Goal: Contribute content: Contribute content

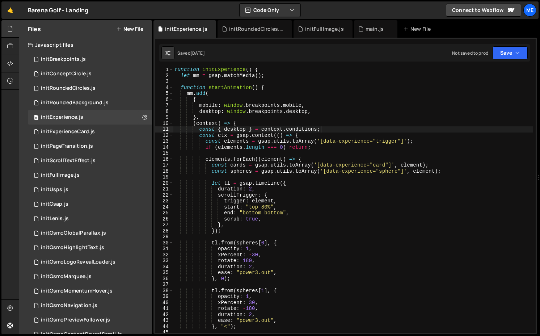
click at [135, 28] on button "New File" at bounding box center [129, 29] width 27 height 6
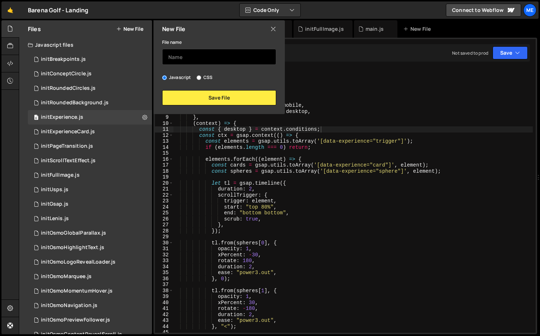
click at [192, 56] on input "text" at bounding box center [219, 57] width 114 height 16
type input "initOsmoModal"
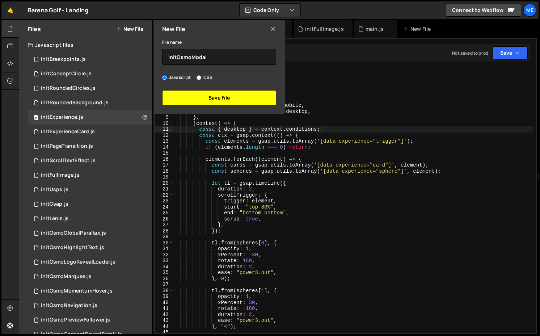
click at [207, 102] on button "Save File" at bounding box center [219, 97] width 114 height 15
click at [207, 102] on div "Files New File Javascript files 0 initBreakpoints.js 0 0 initConceptCircle.js 0…" at bounding box center [280, 177] width 522 height 314
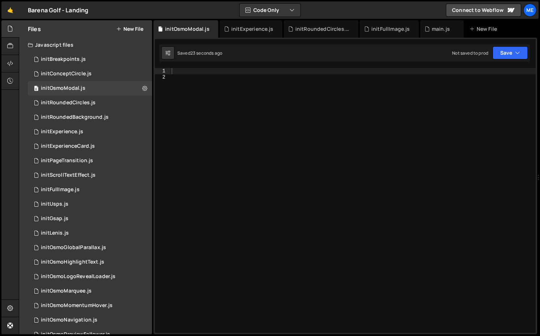
click at [229, 108] on div at bounding box center [353, 206] width 366 height 277
paste textarea "}"
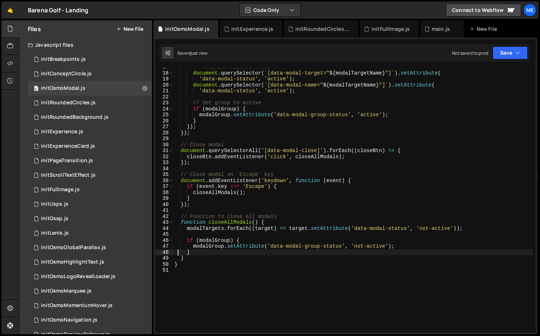
scroll to position [0, 0]
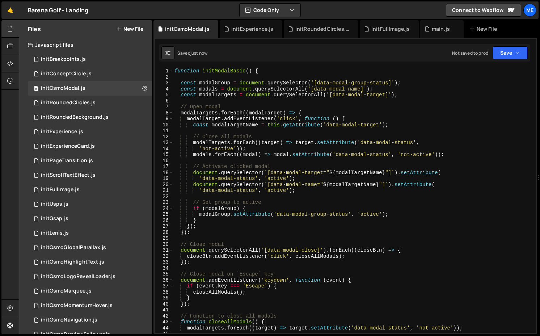
click at [215, 69] on div "function initModalBasic ( ) { const modalGroup = document . querySelector ( '[d…" at bounding box center [353, 206] width 360 height 277
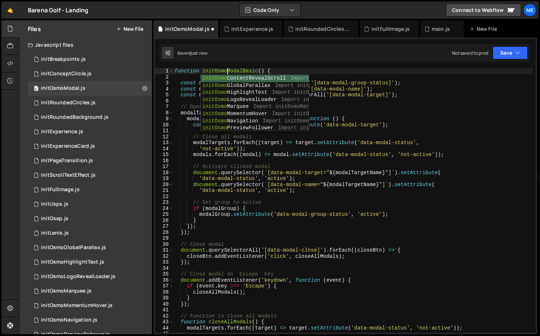
scroll to position [0, 3]
type textarea "function initOsmoModalBasic() {"
click at [88, 89] on div "0 initOsmoModal.js 0" at bounding box center [90, 88] width 124 height 14
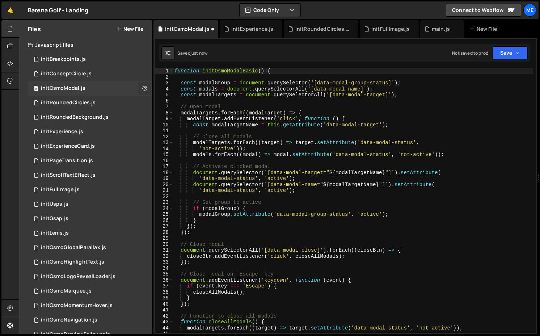
click at [138, 91] on button at bounding box center [144, 88] width 13 height 13
type input "initOsmoModal"
radio input "true"
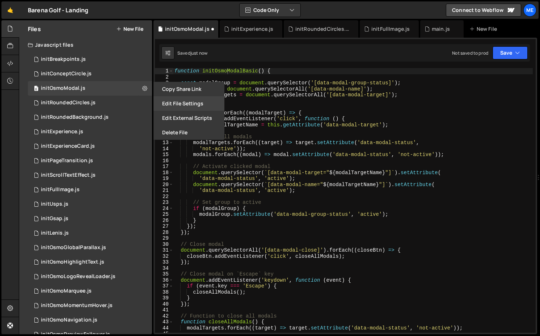
click at [177, 106] on button "Edit File Settings" at bounding box center [189, 103] width 71 height 14
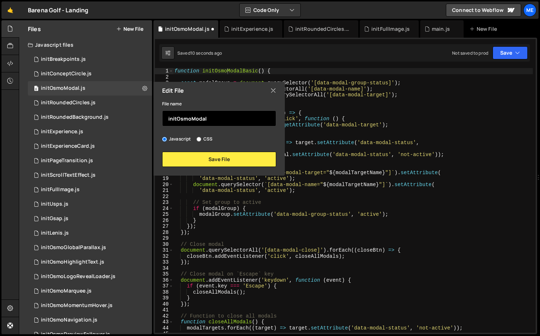
click at [217, 120] on input "initOsmoModal" at bounding box center [219, 118] width 114 height 16
type input "initOsmoModalBasic"
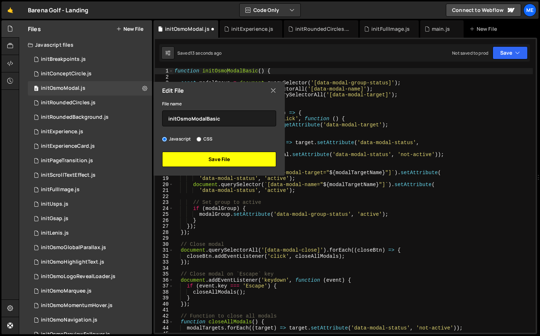
click at [238, 162] on button "Save File" at bounding box center [219, 159] width 114 height 15
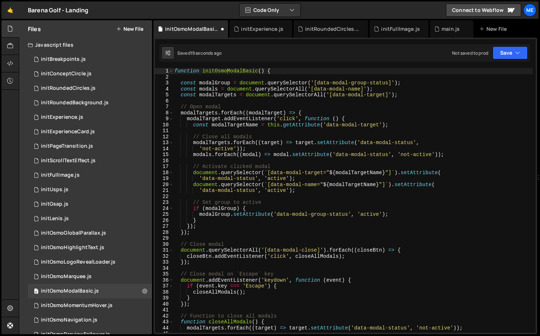
click at [228, 73] on div "function initOsmoModalBasic ( ) { const modalGroup = document . querySelector (…" at bounding box center [353, 206] width 360 height 277
click at [275, 138] on div "function initOsmoModalBasic ( ) { const modalGroup = document . querySelector (…" at bounding box center [353, 206] width 360 height 277
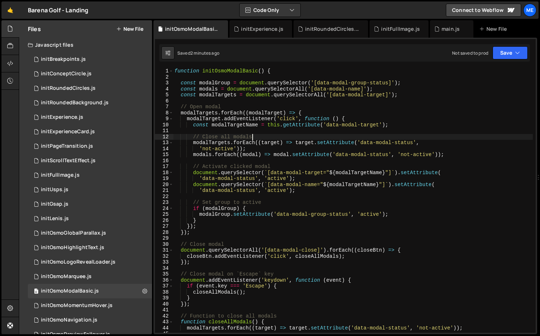
click at [241, 71] on div "function initOsmoModalBasic ( ) { const modalGroup = document . querySelector (…" at bounding box center [353, 206] width 360 height 277
type textarea "function initOsmoModalBasic() {"
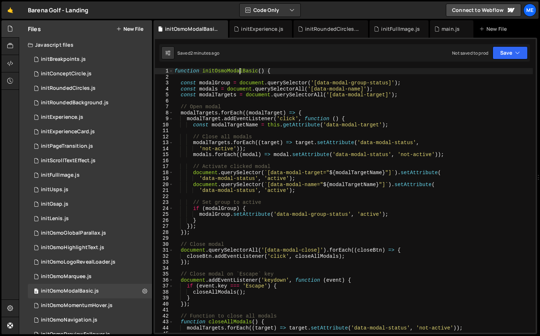
click at [241, 71] on div "function initOsmoModalBasic ( ) { const modalGroup = document . querySelector (…" at bounding box center [353, 206] width 360 height 277
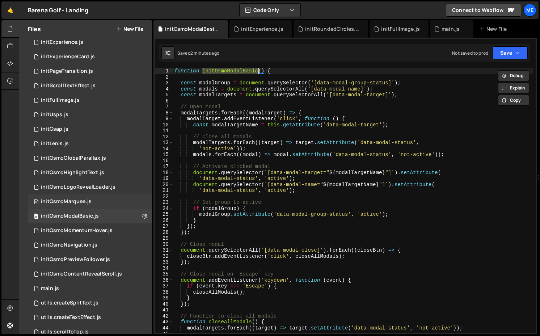
scroll to position [78, 0]
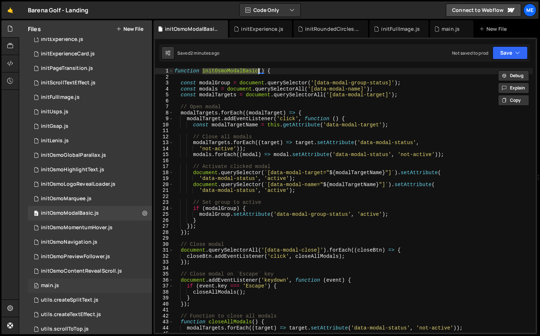
click at [72, 281] on div "0 main.js 0" at bounding box center [90, 286] width 124 height 14
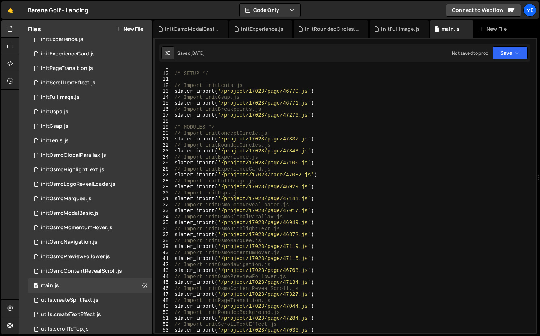
scroll to position [99, 0]
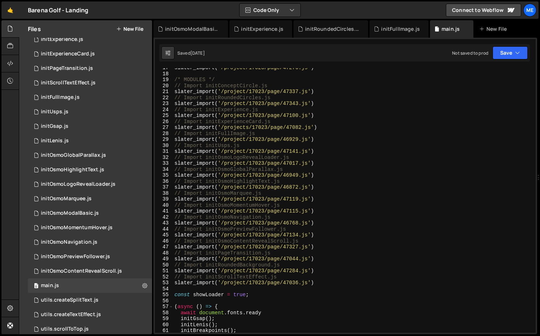
click at [323, 202] on div "slater_import ( '/project/17023/page/47276.js' ) /* MODULES */ // Import initCo…" at bounding box center [353, 203] width 360 height 277
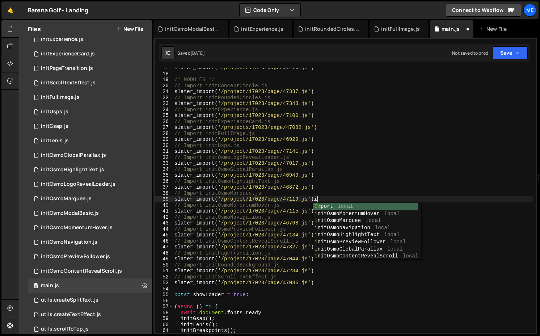
type textarea "slater_import('/project/17023/page/47119.js')"
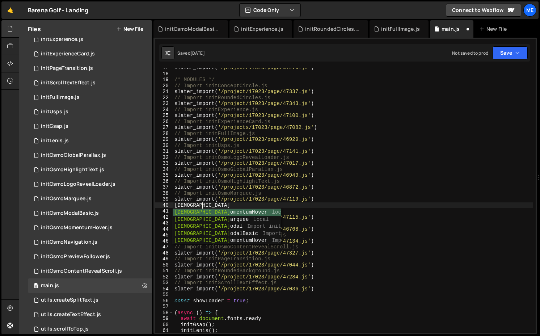
scroll to position [0, 2]
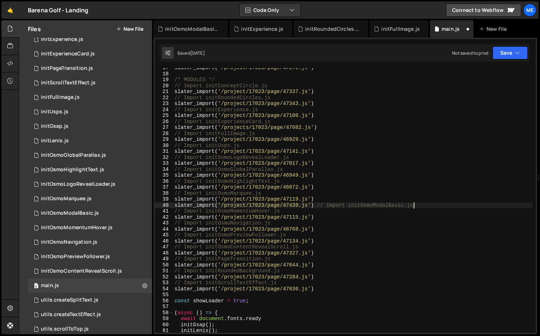
click at [320, 201] on div "slater_import ( '/project/17023/page/47276.js' ) /* MODULES */ // Import initCo…" at bounding box center [353, 203] width 360 height 277
type textarea "slater_import('/project/17023/page/47119.js')"
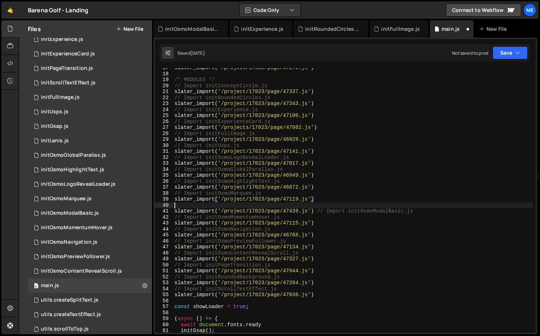
scroll to position [0, 0]
paste textarea "initOsmoModalBasic"
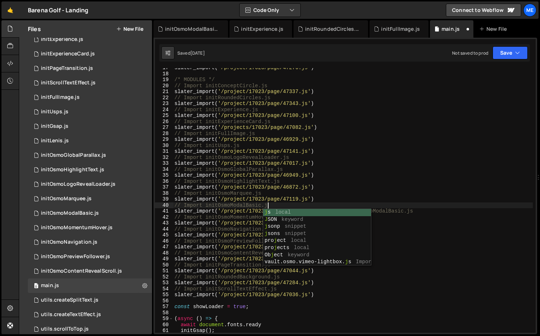
scroll to position [0, 6]
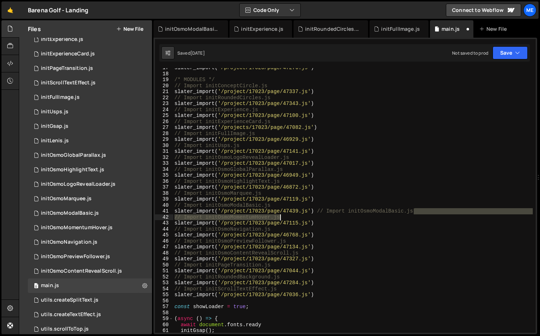
drag, startPoint x: 416, startPoint y: 212, endPoint x: 314, endPoint y: 215, distance: 102.5
click at [314, 215] on div "slater_import ( '/project/17023/page/47276.js' ) /* MODULES */ // Import initCo…" at bounding box center [353, 203] width 360 height 277
click at [314, 213] on div "slater_import ( '/project/17023/page/47276.js' ) /* MODULES */ // Import initCo…" at bounding box center [353, 203] width 360 height 277
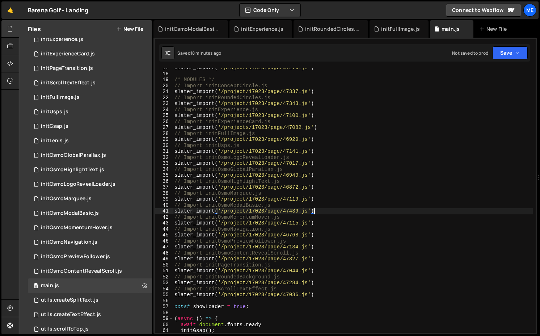
click at [281, 212] on div "slater_import ( '/project/17023/page/47276.js' ) /* MODULES */ // Import initCo…" at bounding box center [353, 203] width 360 height 277
click at [246, 206] on div "slater_import ( '/project/17023/page/47276.js' ) /* MODULES */ // Import initCo…" at bounding box center [353, 203] width 360 height 277
type textarea "// Import initOsmoModalBasic.js"
click at [246, 206] on div "slater_import ( '/project/17023/page/47276.js' ) /* MODULES */ // Import initCo…" at bounding box center [353, 203] width 360 height 277
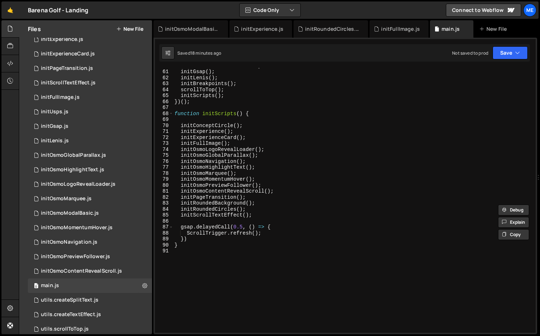
scroll to position [403, 0]
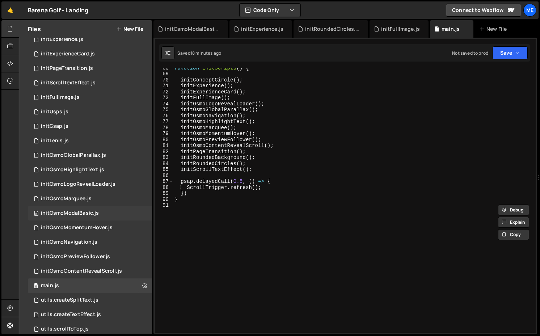
click at [89, 212] on div "initOsmoModalBasic.js" at bounding box center [70, 213] width 58 height 7
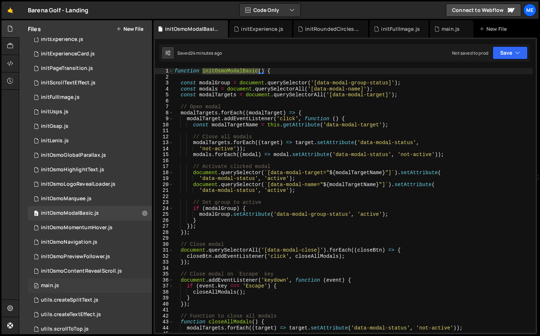
scroll to position [131, 0]
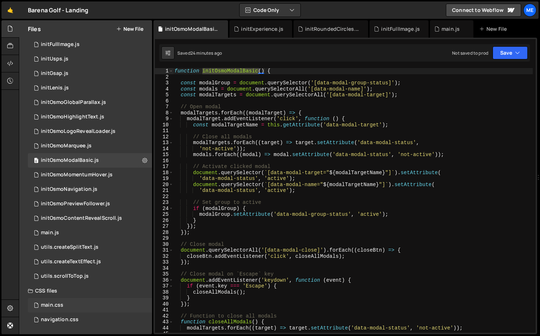
click at [49, 307] on div "main.css" at bounding box center [52, 305] width 22 height 7
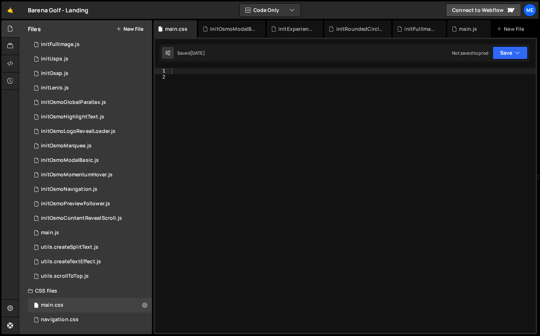
click at [289, 152] on div at bounding box center [353, 206] width 366 height 277
paste textarea "</style>"
type textarea "</style>"
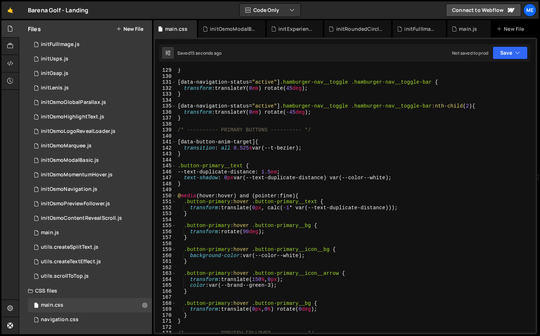
scroll to position [803, 0]
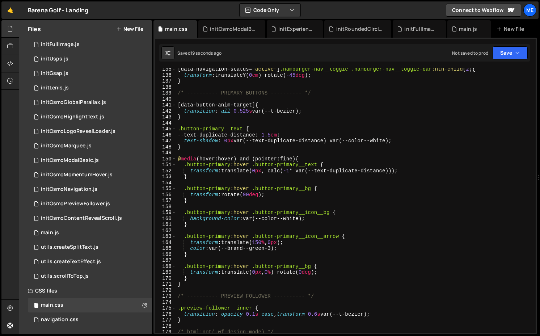
click at [265, 242] on div "[ data-navigation-status = " active " ] .hamburger-nav__toggle .hamburger-nav__…" at bounding box center [354, 204] width 357 height 277
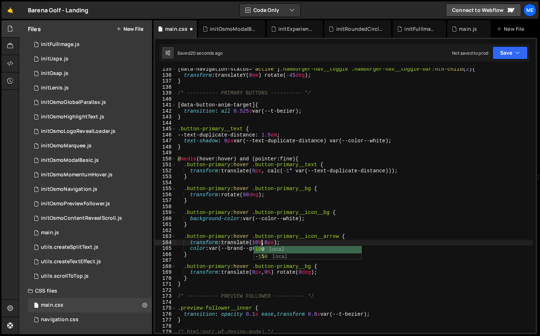
scroll to position [0, 6]
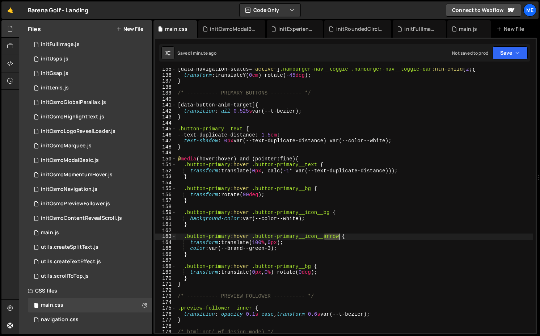
drag, startPoint x: 324, startPoint y: 235, endPoint x: 339, endPoint y: 235, distance: 15.2
click at [339, 235] on div "[ data-navigation-status = " active " ] .hamburger-nav__toggle .hamburger-nav__…" at bounding box center [354, 204] width 357 height 277
click at [325, 236] on div "[ data-navigation-status = " active " ] .hamburger-nav__toggle .hamburger-nav__…" at bounding box center [354, 204] width 357 height 277
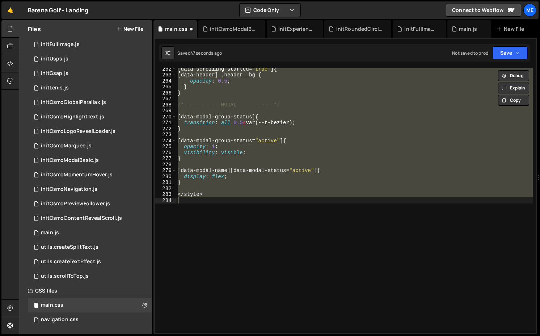
scroll to position [0, 1]
type textarea ".button-primary:hover .button-primary__icon__arrow {"
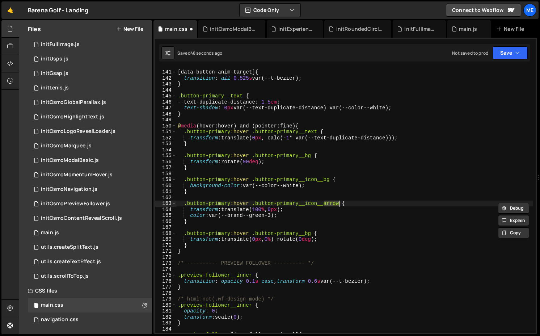
scroll to position [836, 0]
click at [277, 228] on div "[ data-button-anim-target ] { transition : all 0.525 s var(--t-bezier) ; } .but…" at bounding box center [354, 201] width 357 height 277
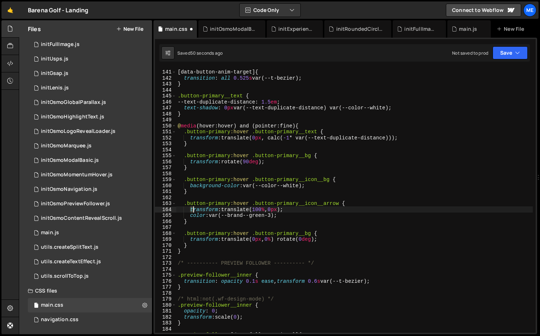
drag, startPoint x: 190, startPoint y: 210, endPoint x: 332, endPoint y: 211, distance: 142.3
click at [332, 211] on div "[ data-button-anim-target ] { transition : all 0.525 s var(--t-bezier) ; } .but…" at bounding box center [354, 201] width 357 height 277
type textarea "transform: translate(100%, 0px);"
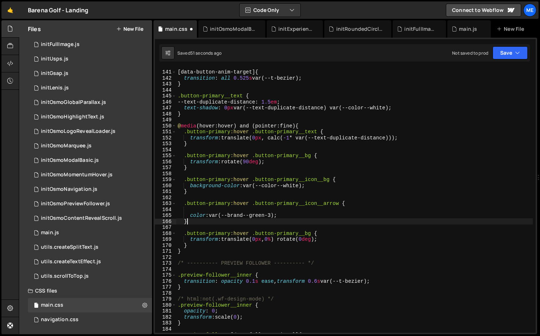
click at [223, 219] on div "[ data-button-anim-target ] { transition : all 0.525 s var(--t-bezier) ; } .but…" at bounding box center [354, 201] width 357 height 277
type textarea "}"
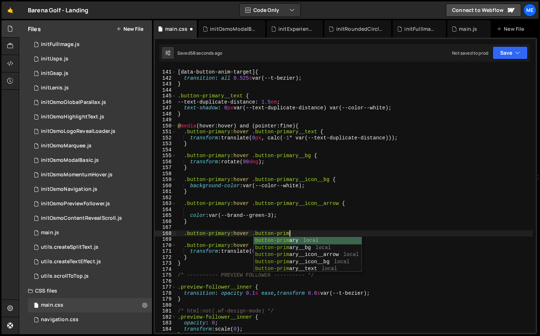
scroll to position [0, 8]
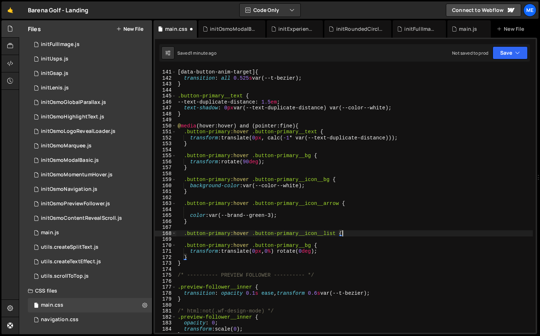
type textarea ".button-primary:hover .button-primary__icon__list {}"
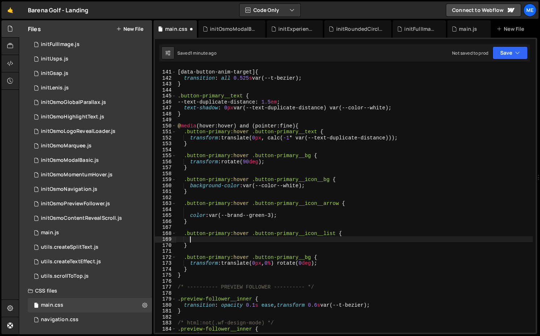
scroll to position [0, 0]
paste textarea "transform: translate(100%, 0px);"
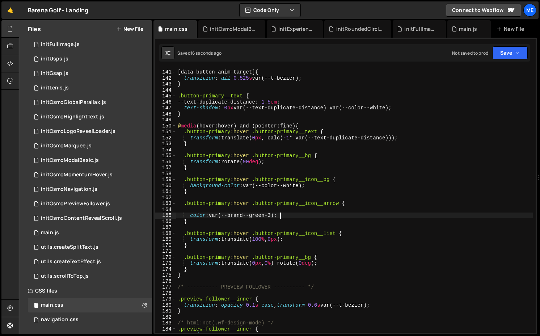
click at [312, 217] on div "[ data-button-anim-target ] { transition : all 0.525 s var(--t-bezier) ; } .but…" at bounding box center [354, 201] width 357 height 277
click at [327, 263] on div "[ data-button-anim-target ] { transition : all 0.525 s var(--t-bezier) ; } .but…" at bounding box center [354, 201] width 357 height 277
type textarea "transform: translate(0px, 0%) rotate(0deg);"
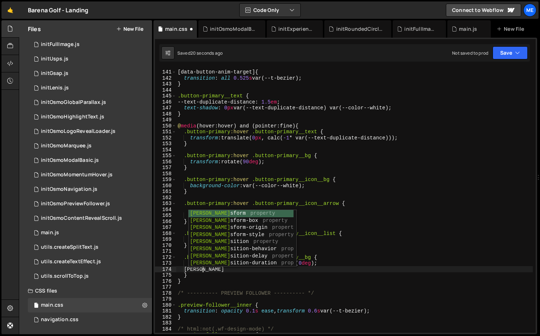
type textarea "trans"
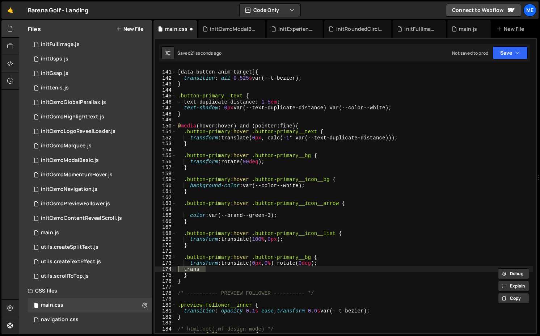
scroll to position [0, 0]
type textarea "transform: translate(0px, 0%) rotate(0deg);"
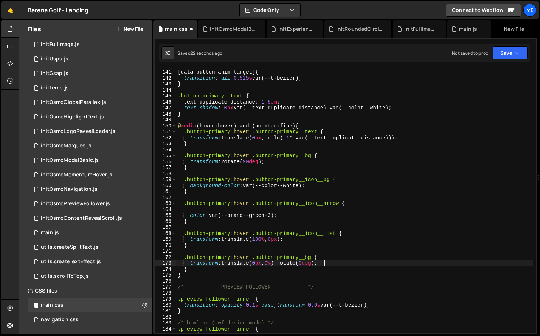
click at [339, 209] on div "[ data-button-anim-target ] { transition : all 0.525 s var(--t-bezier) ; } .but…" at bounding box center [354, 201] width 357 height 277
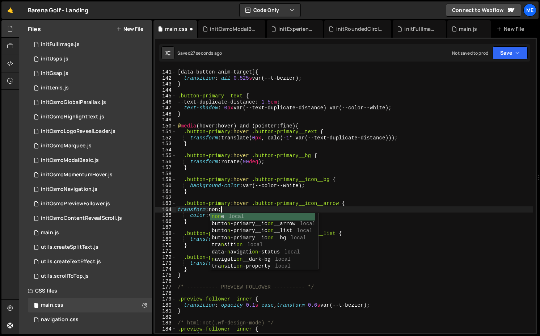
scroll to position [0, 3]
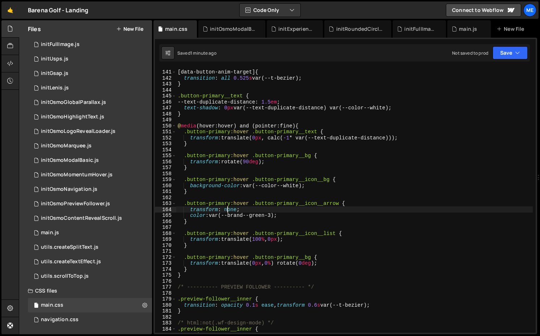
click at [323, 181] on div "[ data-button-anim-target ] { transition : all 0.525 s var(--t-bezier) ; } .but…" at bounding box center [354, 201] width 357 height 277
click at [325, 204] on div "[ data-button-anim-target ] { transition : all 0.525 s var(--t-bezier) ; } .but…" at bounding box center [354, 201] width 357 height 277
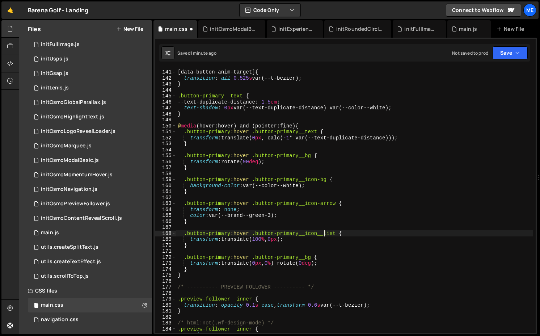
click at [325, 234] on div "[ data-button-anim-target ] { transition : all 0.525 s var(--t-bezier) ; } .but…" at bounding box center [354, 201] width 357 height 277
type textarea ".button-primary:hover .button-primary__icon-list {"
click at [343, 229] on div "[ data-button-anim-target ] { transition : all 0.525 s var(--t-bezier) ; } .but…" at bounding box center [354, 201] width 357 height 277
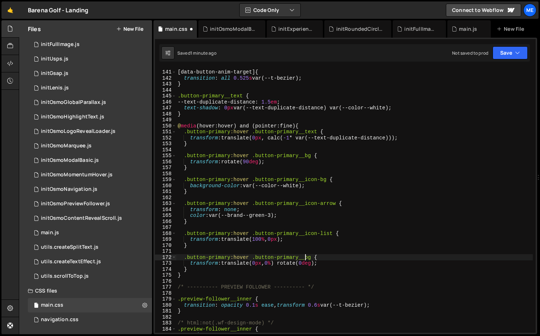
click at [305, 257] on div "[ data-button-anim-target ] { transition : all 0.525 s var(--t-bezier) ; } .but…" at bounding box center [354, 201] width 357 height 277
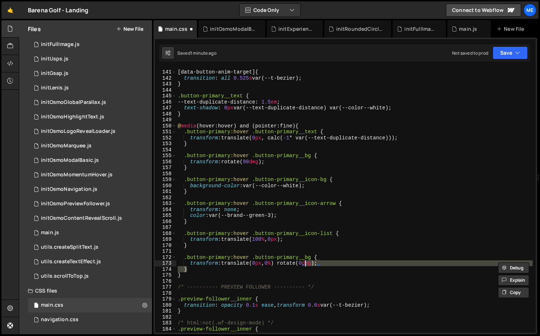
type textarea ".button-primary:hover .button-primary__bg { transform: translate(0px, 0%) rotat…"
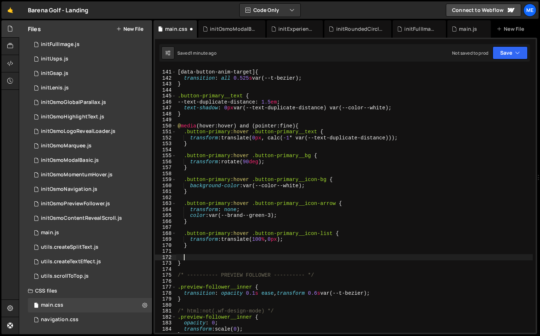
click at [240, 173] on div "[ data-button-anim-target ] { transition : all 0.525 s var(--t-bezier) ; } .but…" at bounding box center [354, 201] width 357 height 277
paste textarea "}"
type textarea "}"
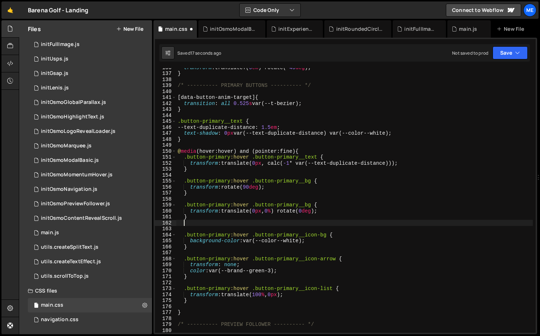
scroll to position [819, 0]
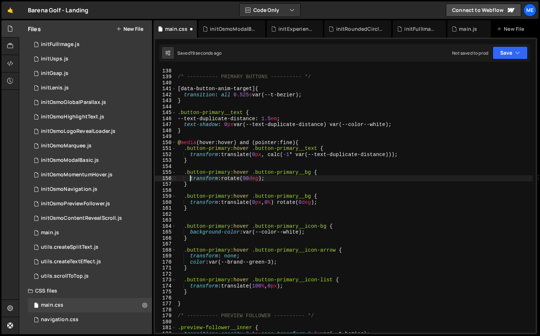
click at [191, 181] on div "/* ---------- PRIMARY BUTTONS ---------- */ [ data-button-anim-target ] { trans…" at bounding box center [354, 206] width 357 height 277
click at [13, 46] on icon at bounding box center [10, 46] width 6 height 8
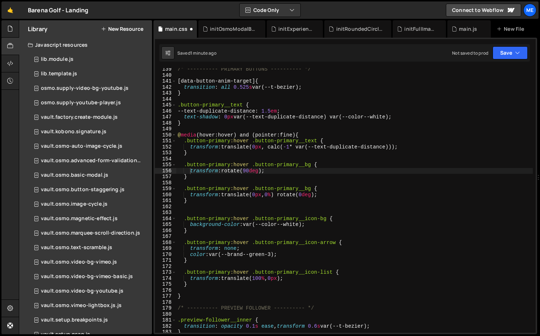
scroll to position [827, 0]
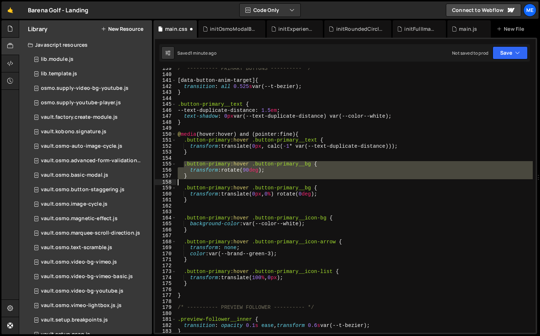
drag, startPoint x: 183, startPoint y: 163, endPoint x: 210, endPoint y: 180, distance: 32.1
click at [210, 180] on div "/* ---------- PRIMARY BUTTONS ---------- */ [ data-button-anim-target ] { trans…" at bounding box center [354, 204] width 357 height 277
type textarea "}"
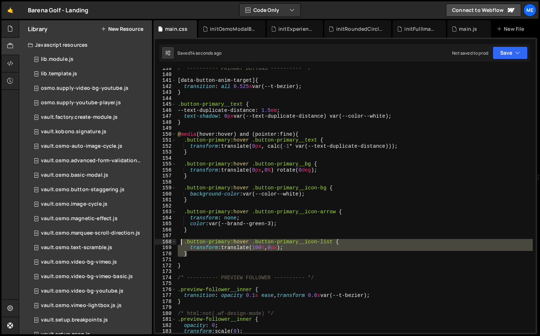
drag, startPoint x: 197, startPoint y: 253, endPoint x: 180, endPoint y: 243, distance: 20.3
click at [180, 243] on div "/* ---------- PRIMARY BUTTONS ---------- */ [ data-button-anim-target ] { trans…" at bounding box center [354, 204] width 357 height 277
type textarea ".button-primary:hover .button-primary__icon-list { transform: translate(100%, 0…"
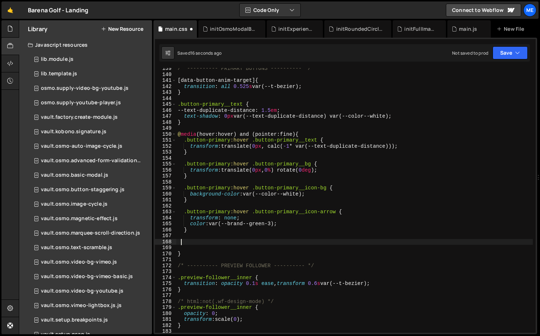
click at [204, 175] on div "/* ---------- PRIMARY BUTTONS ---------- */ [ data-button-anim-target ] { trans…" at bounding box center [354, 204] width 357 height 277
type textarea "}"
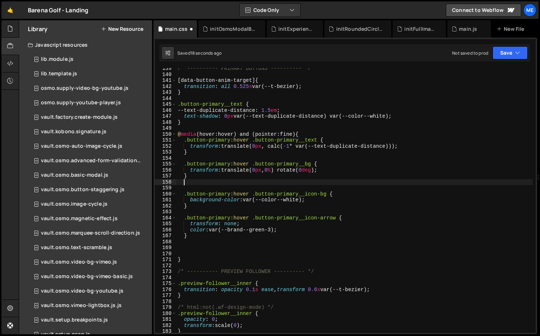
paste textarea "}"
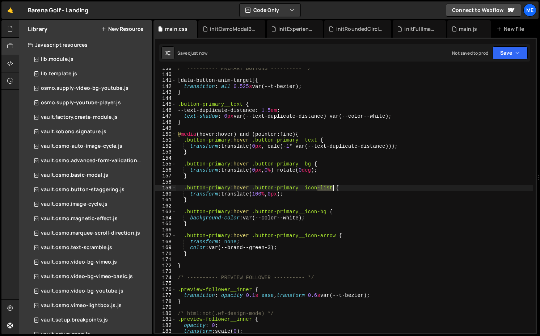
drag, startPoint x: 318, startPoint y: 188, endPoint x: 332, endPoint y: 189, distance: 13.4
click at [332, 189] on div "/* ---------- PRIMARY BUTTONS ---------- */ [ data-button-anim-target ] { trans…" at bounding box center [354, 204] width 357 height 277
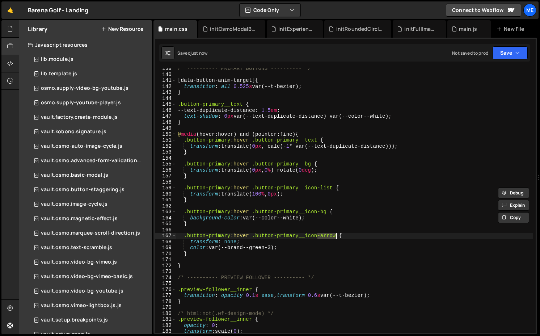
drag, startPoint x: 317, startPoint y: 236, endPoint x: 336, endPoint y: 236, distance: 19.6
click at [336, 236] on div "/* ---------- PRIMARY BUTTONS ---------- */ [ data-button-anim-target ] { trans…" at bounding box center [354, 204] width 357 height 277
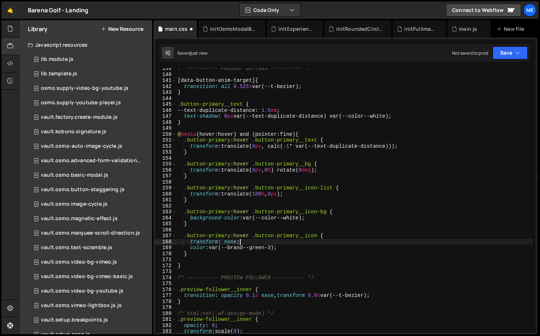
click at [287, 239] on div "/* ---------- PRIMARY BUTTONS ---------- */ [ data-button-anim-target ] { trans…" at bounding box center [354, 204] width 357 height 277
type textarea "transform: none;"
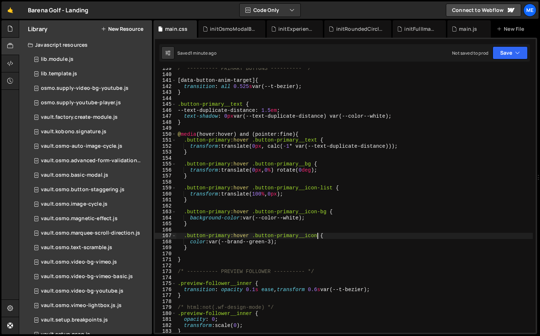
click at [317, 235] on div "/* ---------- PRIMARY BUTTONS ---------- */ [ data-button-anim-target ] { trans…" at bounding box center [354, 204] width 357 height 277
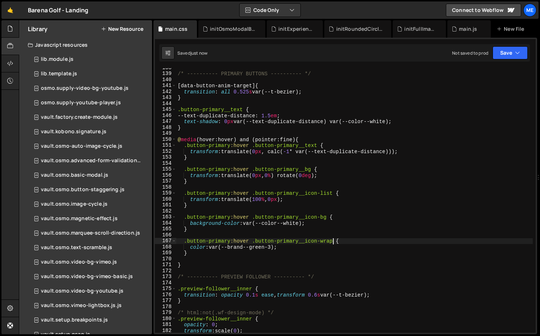
scroll to position [826, 0]
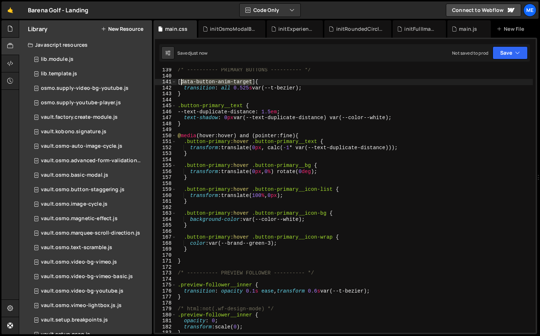
drag, startPoint x: 253, startPoint y: 81, endPoint x: 181, endPoint y: 81, distance: 71.3
click at [181, 81] on div "/* ---------- PRIMARY BUTTONS ---------- */ [ data-button-anim-target ] { trans…" at bounding box center [354, 205] width 357 height 277
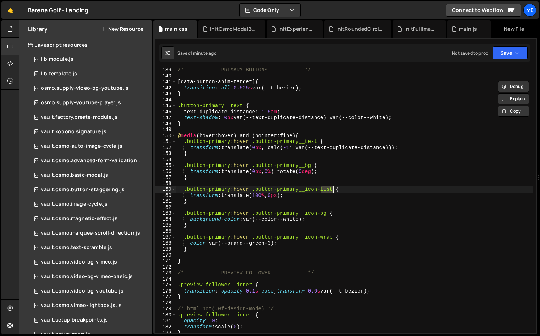
drag, startPoint x: 322, startPoint y: 189, endPoint x: 335, endPoint y: 191, distance: 12.7
click at [335, 191] on div "/* ---------- PRIMARY BUTTONS ---------- */ [ data-button-anim-target ] { trans…" at bounding box center [354, 205] width 357 height 277
click at [261, 194] on div "/* ---------- PRIMARY BUTTONS ---------- */ [ data-button-anim-target ] { trans…" at bounding box center [354, 205] width 357 height 277
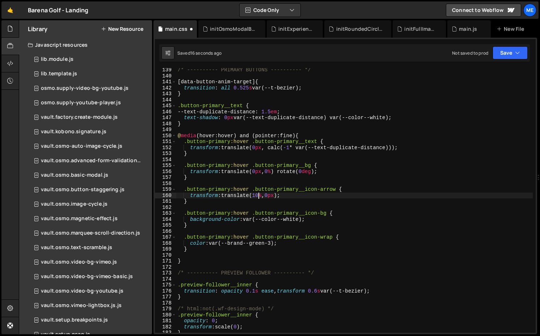
scroll to position [0, 6]
click at [256, 196] on div "/* ---------- PRIMARY BUTTONS ---------- */ [ data-button-anim-target ] { trans…" at bounding box center [354, 205] width 357 height 277
type textarea "transform: translate(180%, 0px);"
click at [193, 29] on icon at bounding box center [191, 28] width 5 height 7
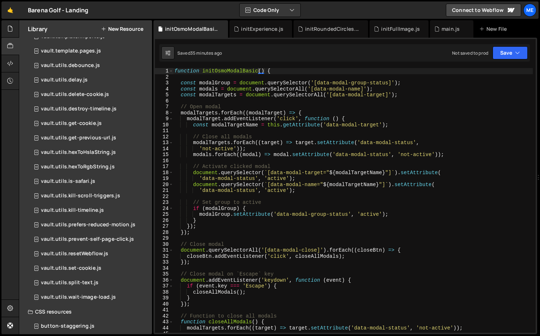
scroll to position [470, 0]
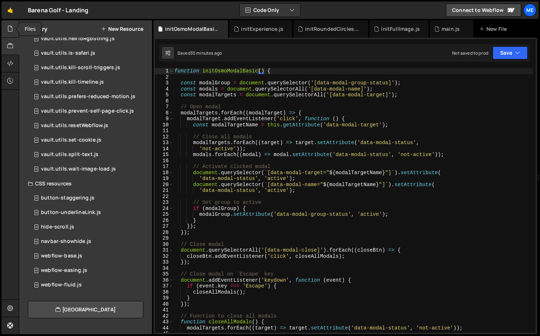
click at [10, 29] on icon at bounding box center [10, 29] width 6 height 8
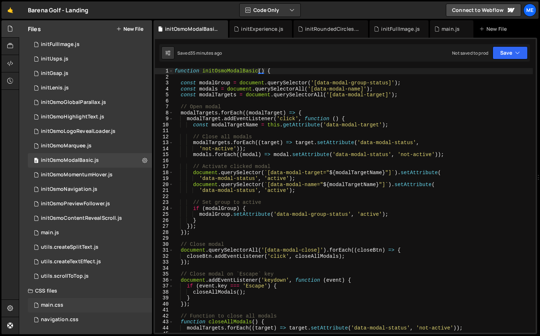
click at [74, 311] on div "main.css 0" at bounding box center [90, 305] width 124 height 14
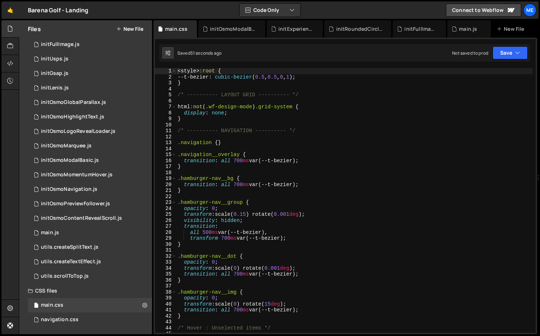
click at [358, 150] on div "< style > :root { --t-bezier : cubic-bezier ( 0.5 , 0.5 , 0 , 1 ) ; } /* ------…" at bounding box center [354, 206] width 357 height 277
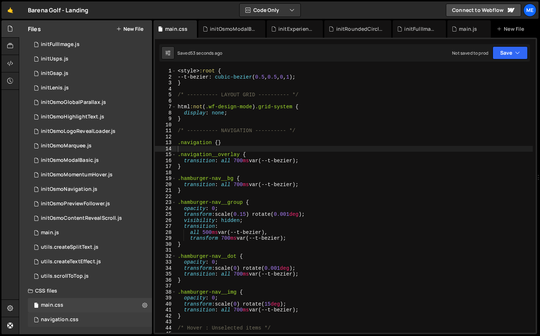
click at [57, 323] on div "navigation.css 0" at bounding box center [90, 320] width 124 height 14
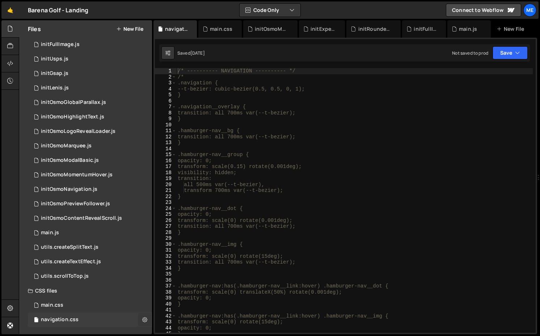
click at [142, 318] on icon at bounding box center [144, 319] width 5 height 7
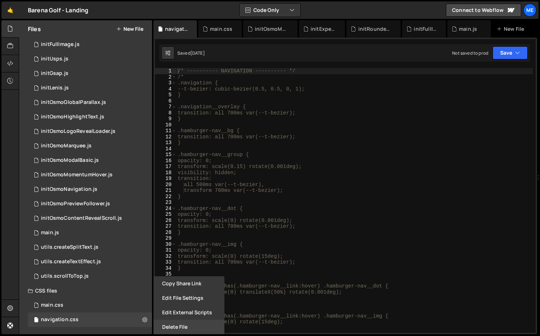
click at [169, 326] on button "Delete File" at bounding box center [189, 327] width 71 height 14
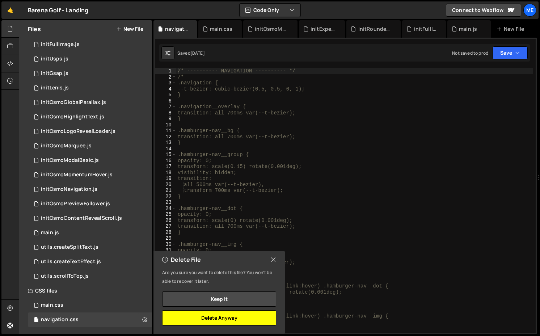
click at [208, 316] on button "Delete Anyway" at bounding box center [219, 317] width 114 height 15
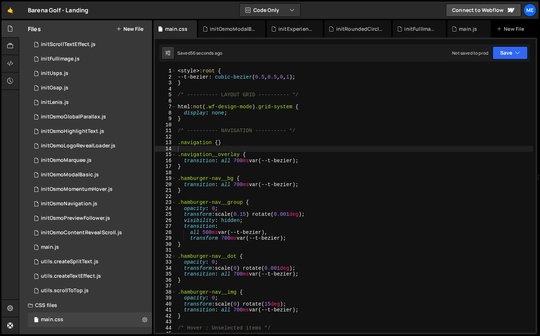
click at [317, 122] on div "< style > :root { --t-bezier : cubic-bezier ( 0.5 , 0.5 , 0 , 1 ) ; } /* ------…" at bounding box center [354, 206] width 357 height 277
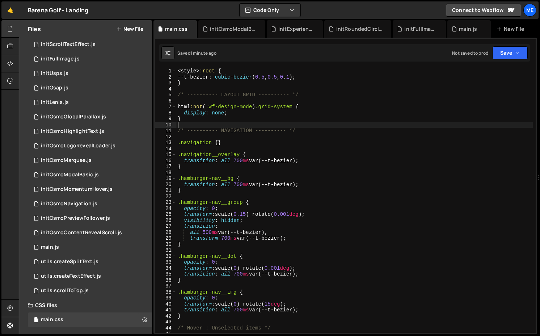
click at [320, 142] on div "< style > :root { --t-bezier : cubic-bezier ( 0.5 , 0.5 , 0 , 1 ) ; } /* ------…" at bounding box center [354, 206] width 357 height 277
type textarea ".navigation {}"
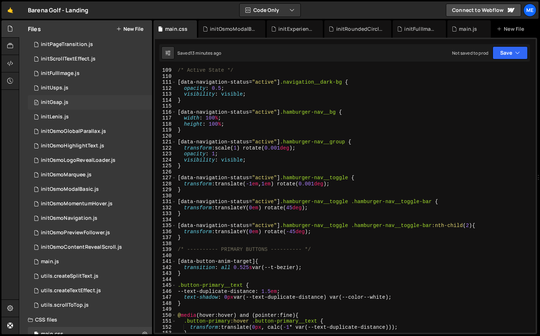
scroll to position [113, 0]
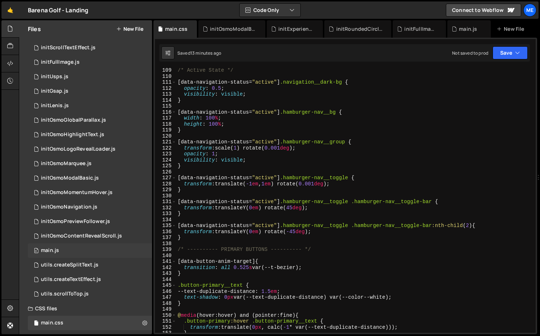
click at [58, 254] on div "0 main.js 0" at bounding box center [90, 250] width 124 height 14
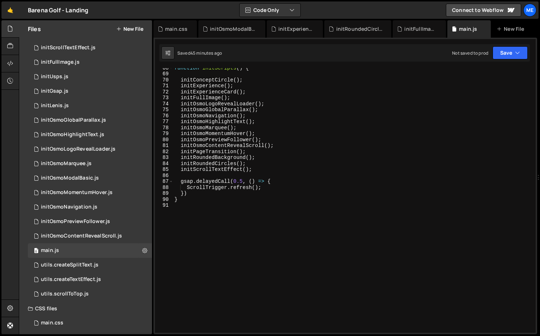
type textarea "initOsmoMomentumHover();"
click at [267, 135] on div "function initScripts ( ) { initConceptCircle ( ) ; initExperience ( ) ; initExp…" at bounding box center [353, 203] width 360 height 277
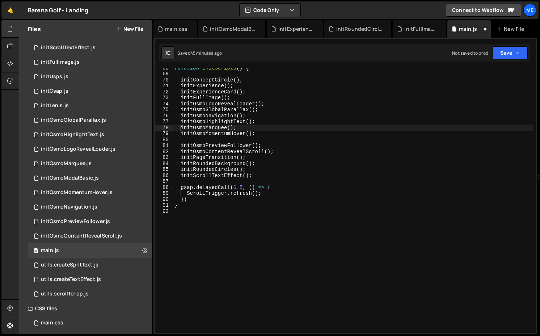
type textarea "[DEMOGRAPHIC_DATA]();"
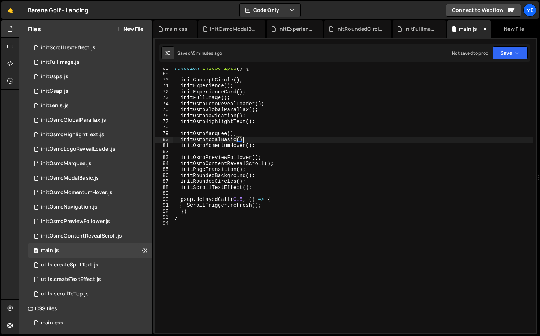
scroll to position [0, 4]
type textarea "initOsmoMomentumHover();"
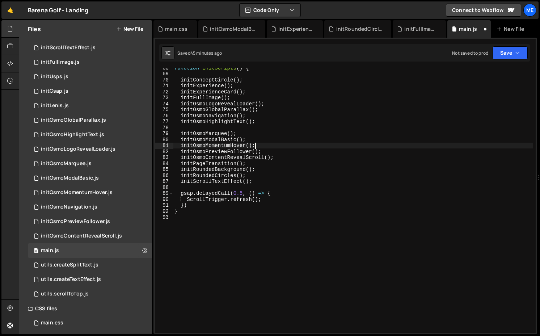
type textarea "[DEMOGRAPHIC_DATA]();"
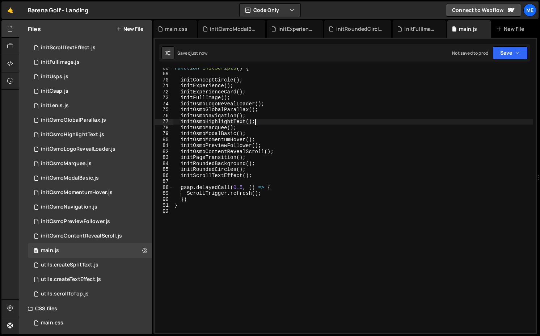
type textarea "initOsmoHighlightText();"
click at [273, 231] on div "function initScripts ( ) { initConceptCircle ( ) ; initExperience ( ) ; initExp…" at bounding box center [353, 203] width 360 height 277
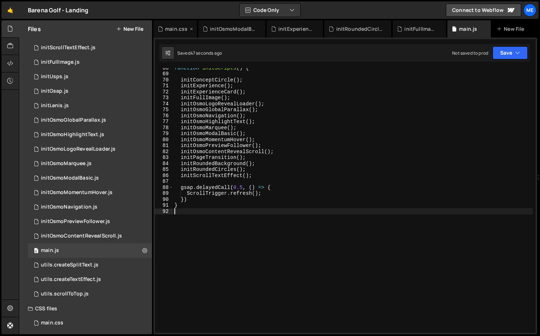
click at [177, 30] on div "main.css" at bounding box center [176, 28] width 22 height 7
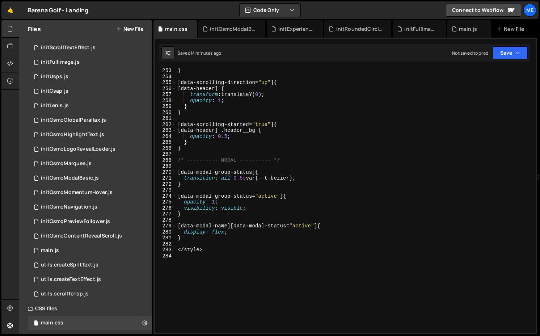
scroll to position [1562, 0]
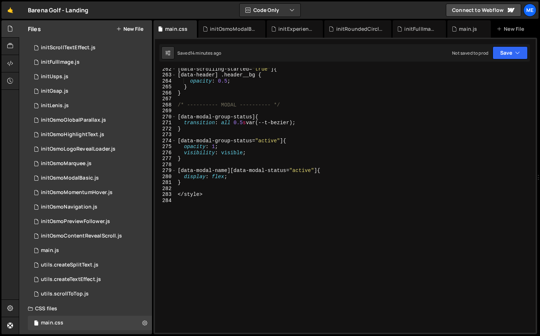
type textarea "[data-modal-name][data-modal-status="active"] {"
drag, startPoint x: 320, startPoint y: 170, endPoint x: 171, endPoint y: 173, distance: 149.6
click at [171, 173] on div "[data-modal-name][data-modal-status="active"] { 262 263 264 265 266 267 268 269…" at bounding box center [345, 200] width 381 height 265
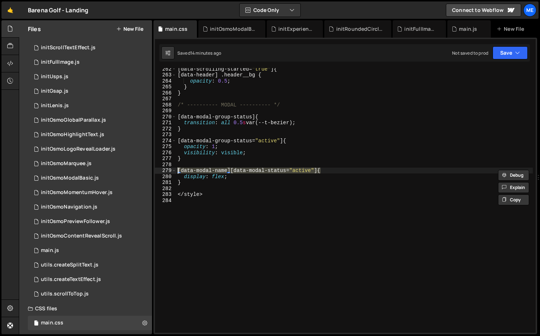
click at [186, 165] on div "[ data-scrolling-started = " true " ] { [data-header] .header__bg { opacity : 0…" at bounding box center [354, 204] width 357 height 277
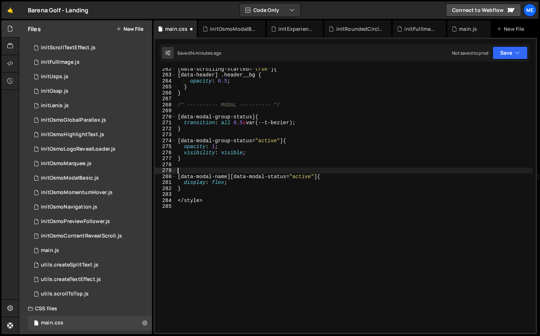
paste textarea "[data-modal-name][data-modal-status="active"]"
type textarea "[data-modal-name][data-modal-status="active"] {}"
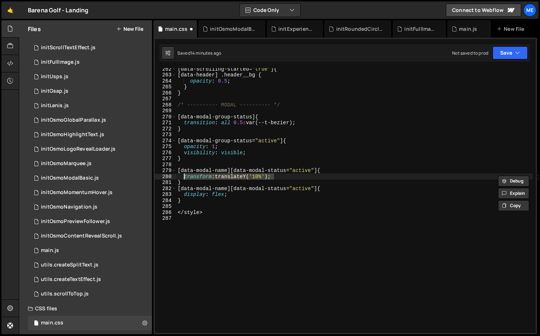
scroll to position [0, 0]
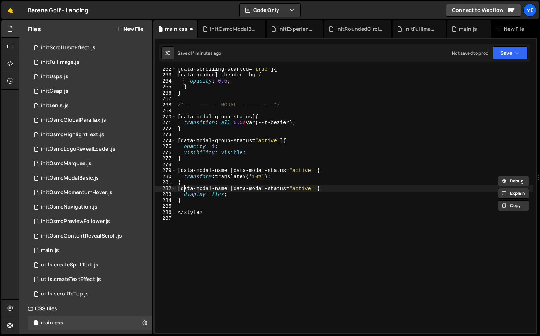
type textarea "display: flex;"
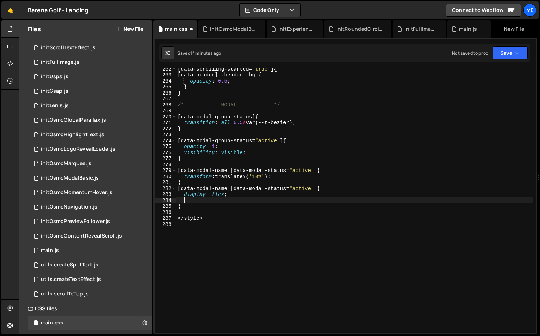
paste textarea "transform: translateY('10%');"
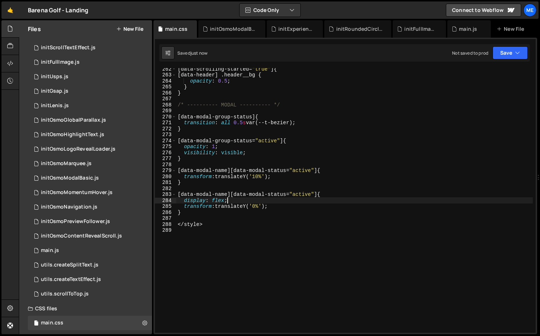
click at [257, 176] on div "[ data-scrolling-started = " true " ] { [data-header] .header__bg { opacity : 0…" at bounding box center [354, 204] width 357 height 277
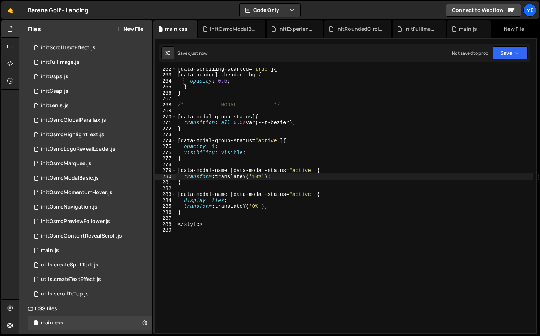
type textarea "transform: translateY('20%');"
click at [242, 219] on div "[ data-scrolling-started = " true " ] { [data-header] .header__bg { opacity : 0…" at bounding box center [354, 204] width 357 height 277
click at [293, 172] on div "[ data-scrolling-started = " true " ] { [data-header] .header__bg { opacity : 0…" at bounding box center [354, 204] width 357 height 277
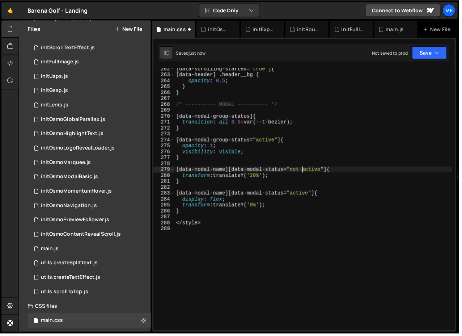
scroll to position [1568, 0]
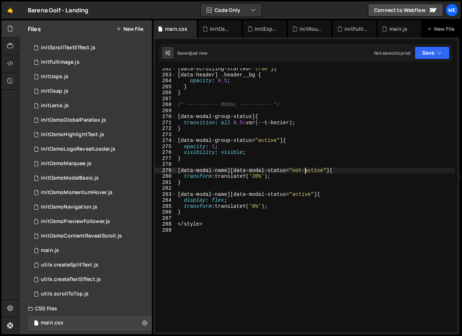
type textarea "[data-modal-name][data-modal-status="not-active"] {"
drag, startPoint x: 177, startPoint y: 187, endPoint x: 172, endPoint y: 187, distance: 4.8
click at [172, 187] on div "[data-modal-name][data-modal-status="not-active"] { 262 263 264 265 266 267 268…" at bounding box center [306, 200] width 303 height 265
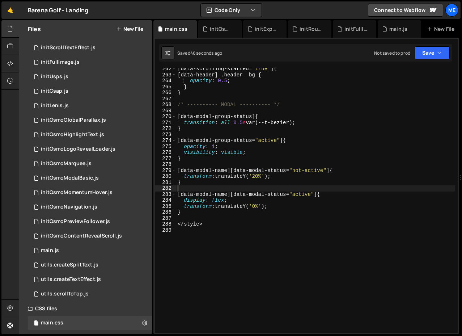
scroll to position [0, 0]
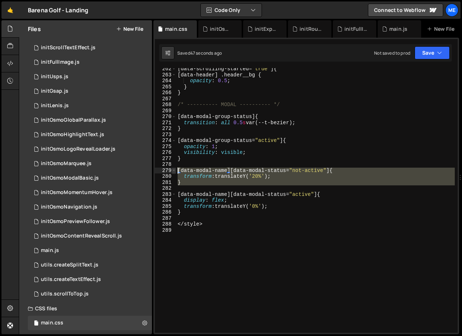
drag, startPoint x: 182, startPoint y: 187, endPoint x: 174, endPoint y: 168, distance: 19.9
click at [174, 168] on div "262 263 264 265 266 267 268 269 270 271 272 273 274 275 276 277 278 279 280 281…" at bounding box center [306, 200] width 303 height 265
type textarea "[data-modal-name][data-modal-status="not-active"] { transform: translateY('20%'…"
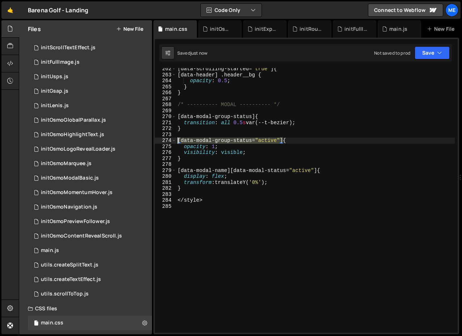
drag, startPoint x: 284, startPoint y: 139, endPoint x: 179, endPoint y: 139, distance: 104.7
click at [179, 139] on div "[ data-scrolling-started = " true " ] { [data-header] .header__bg { opacity : 0…" at bounding box center [315, 204] width 279 height 277
type textarea "[data-modal-group-status="active"] {"
click at [192, 134] on div "[ data-scrolling-started = " true " ] { [data-header] .header__bg { opacity : 0…" at bounding box center [315, 204] width 279 height 277
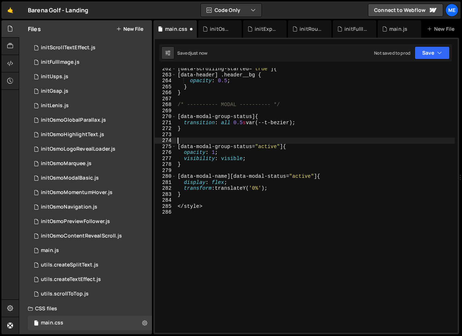
paste textarea "[data-modal-group-status="active"]"
click at [259, 141] on div "[ data-scrolling-started = " true " ] { [data-header] .header__bg { opacity : 0…" at bounding box center [315, 204] width 279 height 277
type textarea "[data-modal-group-status="not-active"] {}"
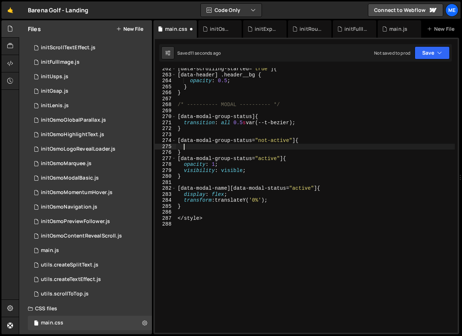
type textarea "}"
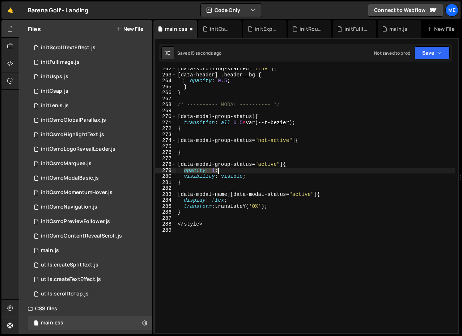
drag, startPoint x: 185, startPoint y: 169, endPoint x: 283, endPoint y: 176, distance: 98.1
click at [283, 176] on div "[ data-scrolling-started = " true " ] { [data-header] .header__bg { opacity : 0…" at bounding box center [315, 204] width 279 height 277
type textarea "opacity: 1; visibility: visible;"
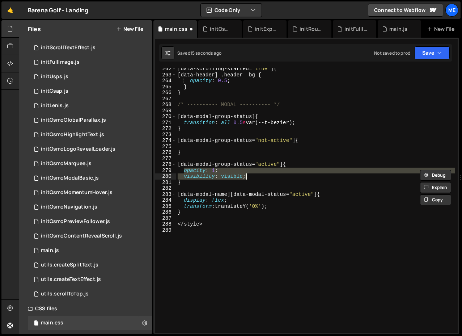
click at [209, 144] on div "[ data-scrolling-started = " true " ] { [data-header] .header__bg { opacity : 0…" at bounding box center [315, 204] width 279 height 277
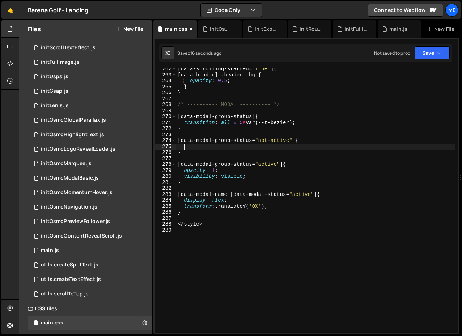
paste textarea "visibility: visible;"
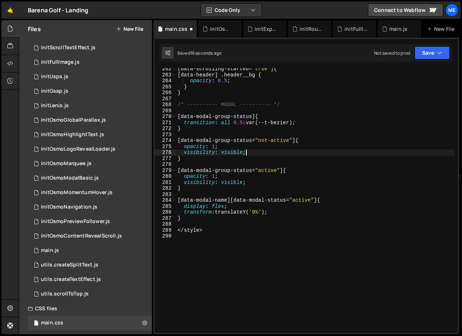
click at [234, 151] on div "[ data-scrolling-started = " true " ] { [data-header] .header__bg { opacity : 0…" at bounding box center [315, 204] width 279 height 277
click at [215, 148] on div "[ data-scrolling-started = " true " ] { [data-header] .header__bg { opacity : 0…" at bounding box center [315, 204] width 279 height 277
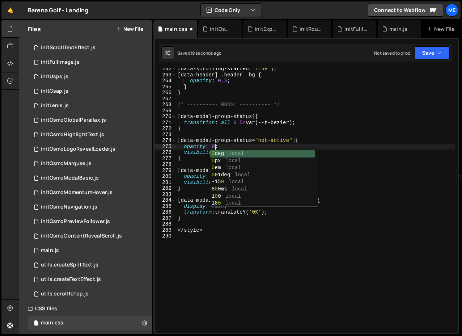
scroll to position [0, 2]
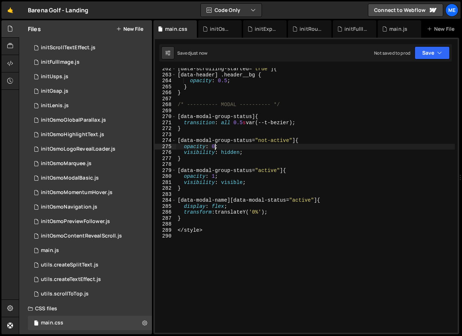
click at [282, 216] on div "[ data-scrolling-started = " true " ] { [data-header] .header__bg { opacity : 0…" at bounding box center [315, 204] width 279 height 277
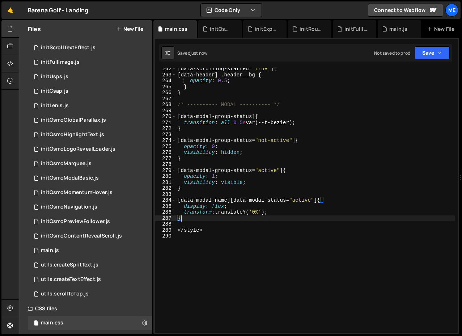
scroll to position [0, 0]
type textarea "transform: translateY('0%');"
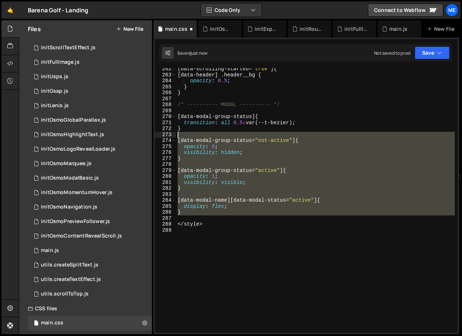
drag, startPoint x: 183, startPoint y: 217, endPoint x: 164, endPoint y: 137, distance: 82.1
click at [164, 137] on div "display: flex; 262 263 264 265 266 267 268 269 270 271 272 273 274 275 276 277 …" at bounding box center [306, 200] width 303 height 265
click at [178, 116] on div "[ data-scrolling-started = " true " ] { [data-header] .header__bg { opacity : 0…" at bounding box center [315, 204] width 279 height 277
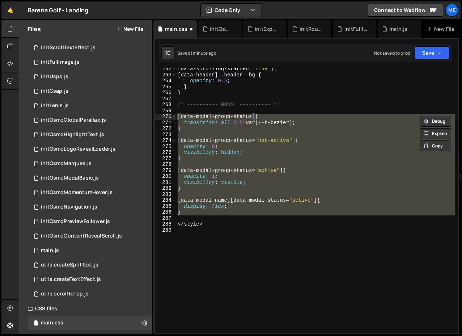
paste textarea "}"
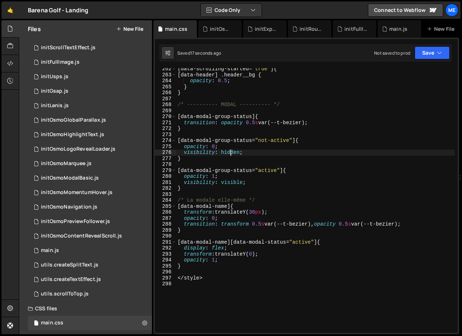
click at [231, 152] on div "[ data-scrolling-started = " true " ] { [data-header] .header__bg { opacity : 0…" at bounding box center [315, 204] width 279 height 277
type textarea "visibility: visible;"
click at [279, 154] on div "[ data-scrolling-started = " true " ] { [data-header] .header__bg { opacity : 0…" at bounding box center [315, 204] width 279 height 277
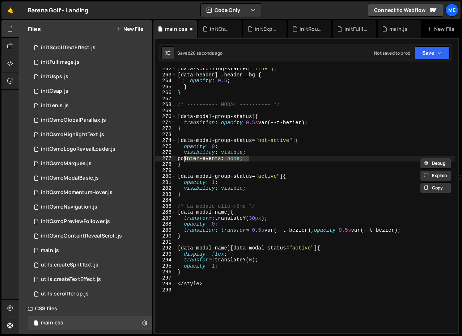
click at [261, 186] on div "[ data-scrolling-started = " true " ] { [data-header] .header__bg { opacity : 0…" at bounding box center [315, 204] width 279 height 277
type textarea "visibility: visible;"
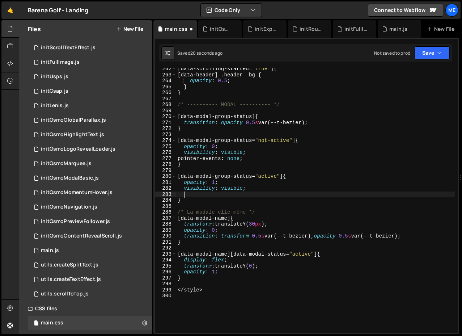
scroll to position [0, 0]
paste textarea "pointer-events: none;"
click at [239, 193] on div "[ data-scrolling-started = " true " ] { [data-header] .header__bg { opacity : 0…" at bounding box center [315, 204] width 279 height 277
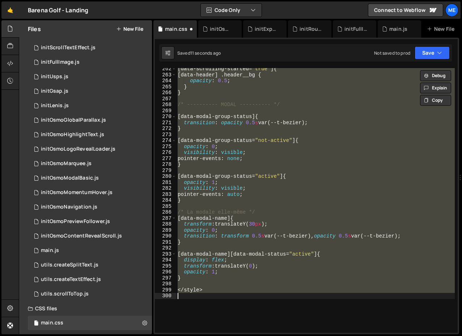
type textarea "pointer-events: none;"
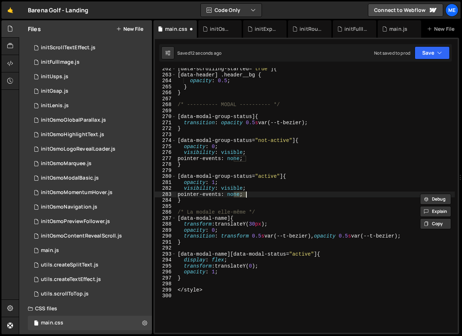
scroll to position [0, 0]
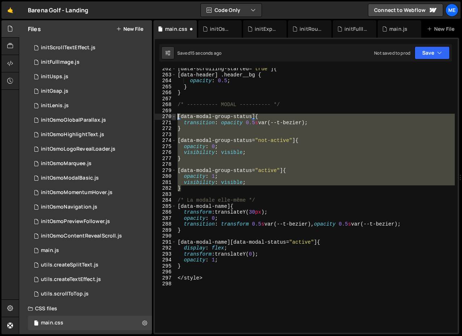
drag, startPoint x: 186, startPoint y: 187, endPoint x: 176, endPoint y: 118, distance: 69.9
click at [176, 118] on div "visibility: visible; 262 263 264 265 266 267 268 269 270 271 272 273 274 275 27…" at bounding box center [306, 200] width 303 height 265
type textarea "[data-modal-group-status] { transition: opacity 0.5s var(--t-bezier);"
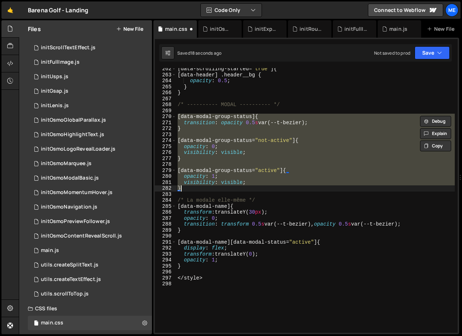
click at [188, 133] on div "[ data-scrolling-started = " true " ] { [data-header] .header__bg { opacity : 0…" at bounding box center [315, 200] width 279 height 265
type textarea "}"
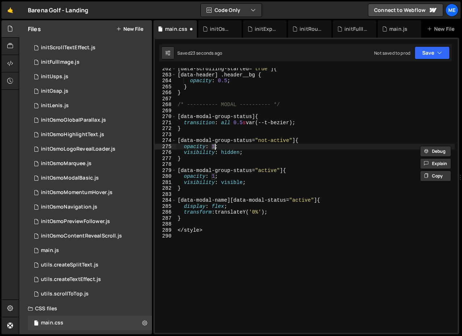
type textarea "visibility: visible;"
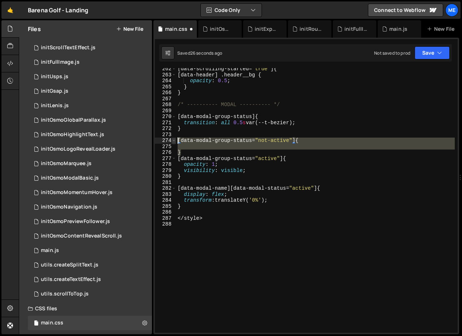
drag, startPoint x: 191, startPoint y: 152, endPoint x: 173, endPoint y: 140, distance: 20.8
click at [173, 140] on div "} 262 263 264 265 266 267 268 269 270 271 272 273 274 275 276 277 278 279 280 2…" at bounding box center [306, 200] width 303 height 265
type textarea "[data-modal-group-status="not-active"] {"
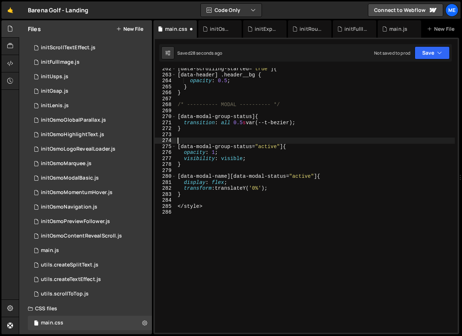
type textarea "[data-modal-group-status="active"] {"
